Goal: Check status: Check status

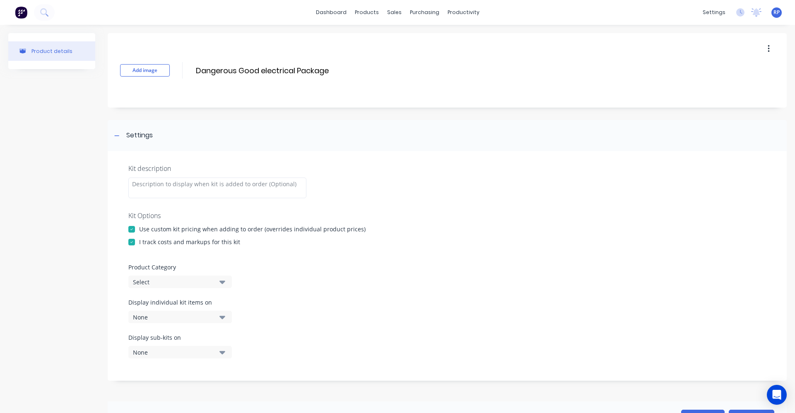
scroll to position [215, 0]
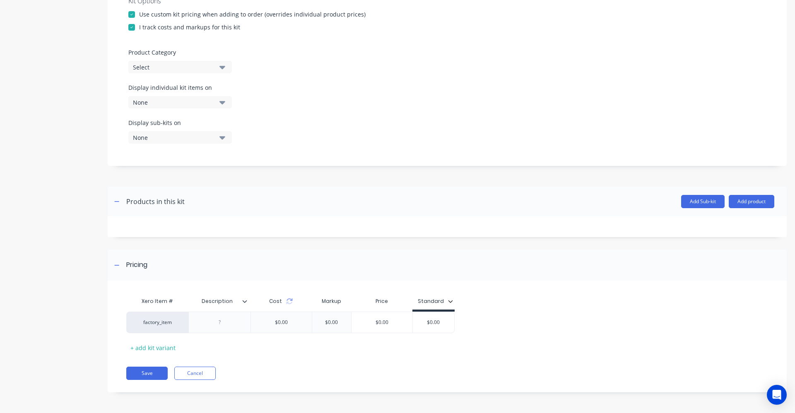
click at [244, 306] on div "Description" at bounding box center [216, 301] width 57 height 21
type input "Description"
click at [245, 303] on icon at bounding box center [245, 301] width 5 height 2
click at [277, 380] on div "Xero Item # Description Cost Markup Price Standard factory_item $0.00 $0.00 $0.…" at bounding box center [447, 341] width 679 height 104
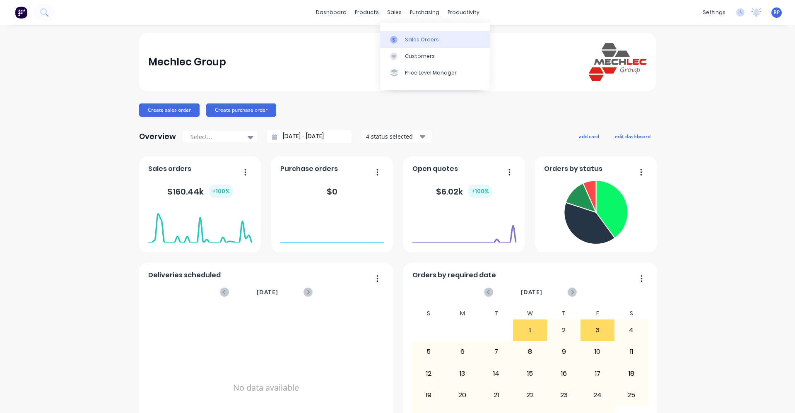
click at [411, 43] on link "Sales Orders" at bounding box center [435, 39] width 110 height 17
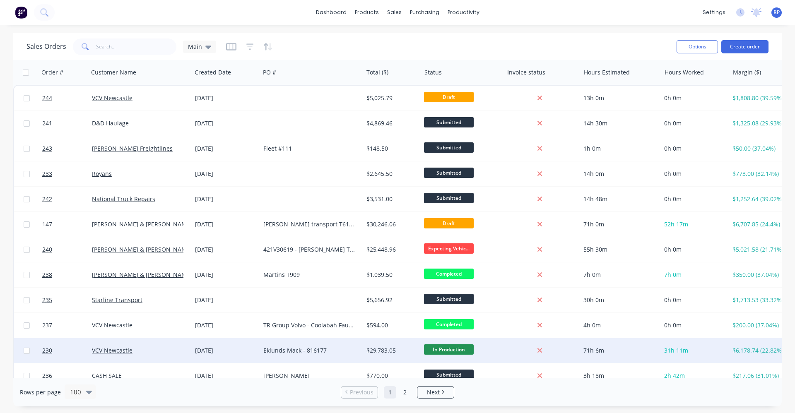
click at [311, 350] on div "Eklunds Mack - 816177" at bounding box center [309, 351] width 92 height 8
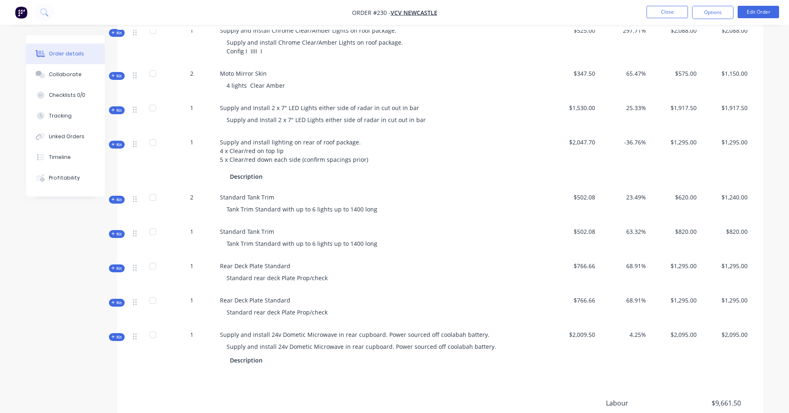
scroll to position [331, 0]
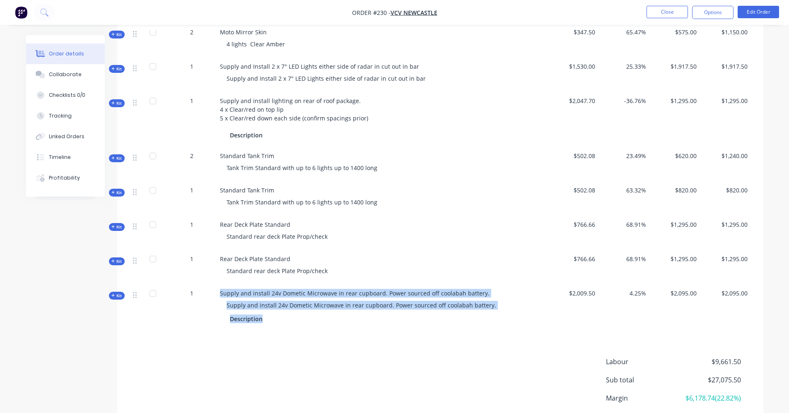
drag, startPoint x: 261, startPoint y: 311, endPoint x: 210, endPoint y: 315, distance: 51.6
click at [210, 315] on div "Kit 1 Supply and install 24v Dometic Microwave in rear cupboard. Power sourced …" at bounding box center [440, 307] width 621 height 46
drag, startPoint x: 210, startPoint y: 315, endPoint x: 255, endPoint y: 312, distance: 45.2
click at [249, 316] on div "Description" at bounding box center [248, 319] width 36 height 12
drag, startPoint x: 261, startPoint y: 312, endPoint x: 188, endPoint y: 316, distance: 73.0
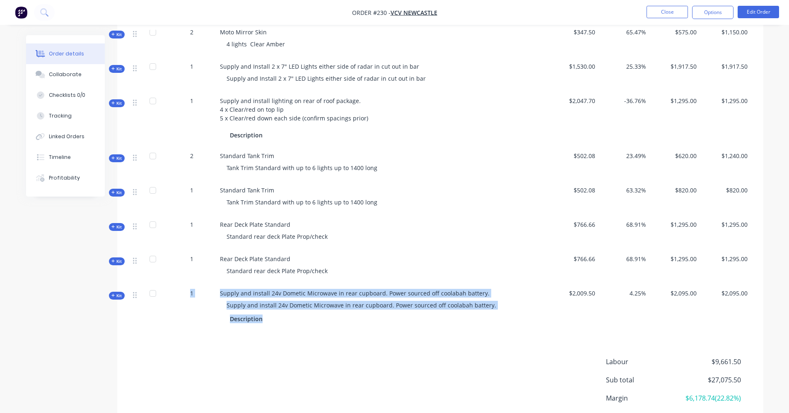
click at [188, 316] on div "Kit 1 Supply and install 24v Dometic Microwave in rear cupboard. Power sourced …" at bounding box center [440, 307] width 621 height 46
drag, startPoint x: 188, startPoint y: 316, endPoint x: 263, endPoint y: 313, distance: 75.5
click at [264, 313] on div "Description" at bounding box center [248, 319] width 36 height 12
click at [263, 313] on div "Description" at bounding box center [248, 319] width 36 height 12
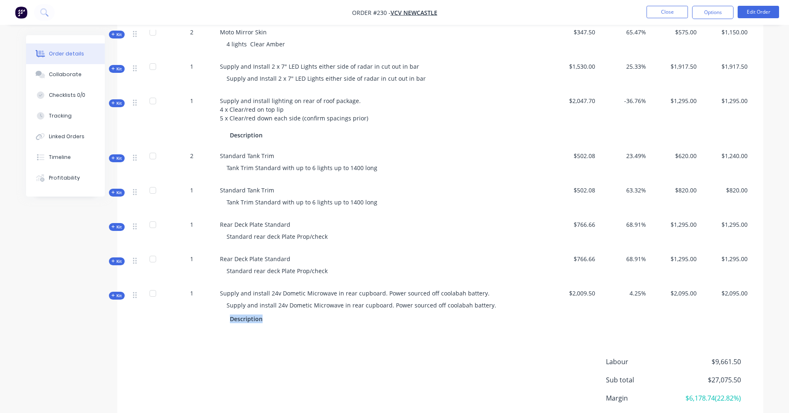
click at [265, 315] on div "Description" at bounding box center [248, 319] width 36 height 12
drag, startPoint x: 265, startPoint y: 315, endPoint x: 275, endPoint y: 332, distance: 20.1
click at [275, 332] on div "Products Estimated quantities Show / Hide columns Qty Cost Markup Price Total K…" at bounding box center [440, 182] width 646 height 567
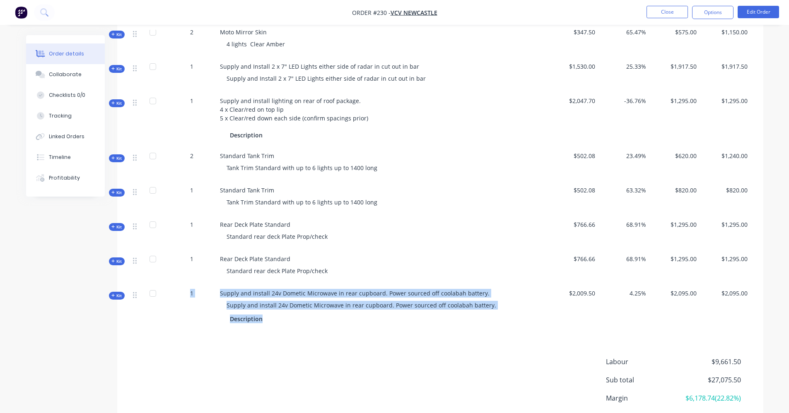
drag, startPoint x: 261, startPoint y: 314, endPoint x: 188, endPoint y: 320, distance: 73.9
click at [188, 320] on div "Kit 1 Supply and install 24v Dometic Microwave in rear cupboard. Power sourced …" at bounding box center [440, 307] width 621 height 46
drag, startPoint x: 188, startPoint y: 320, endPoint x: 260, endPoint y: 311, distance: 72.6
click at [260, 313] on div "Description" at bounding box center [248, 319] width 36 height 12
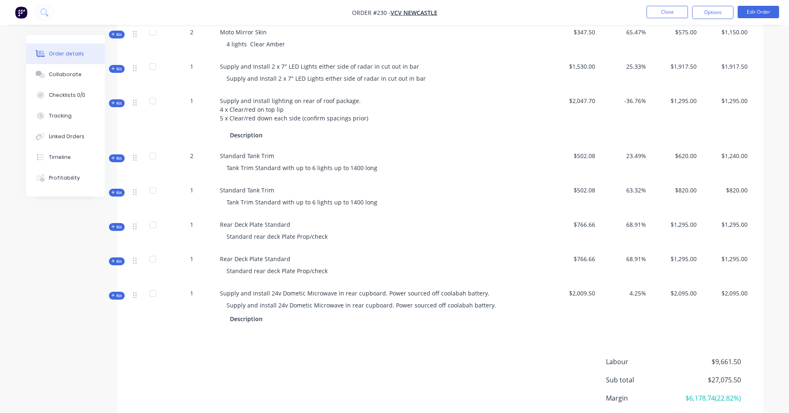
click at [260, 313] on div "Description" at bounding box center [248, 319] width 36 height 12
click at [261, 313] on div "Description" at bounding box center [248, 319] width 36 height 12
